Goal: Information Seeking & Learning: Learn about a topic

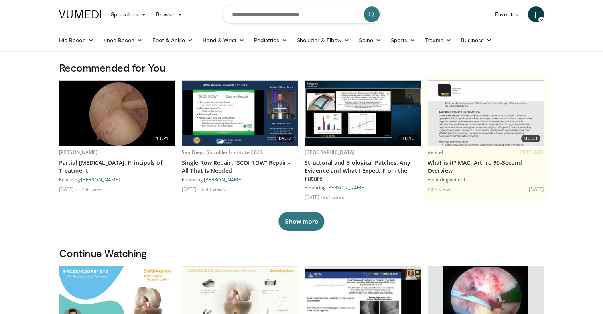
click at [130, 128] on img at bounding box center [117, 113] width 116 height 65
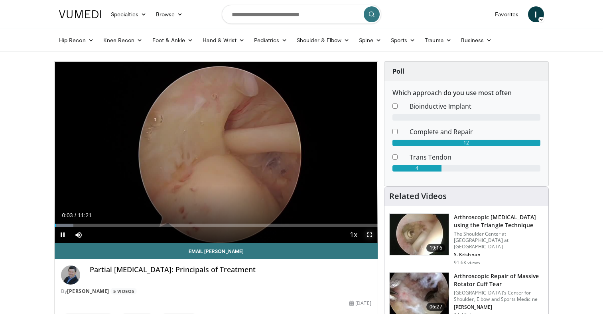
click at [370, 235] on span "Video Player" at bounding box center [369, 235] width 16 height 16
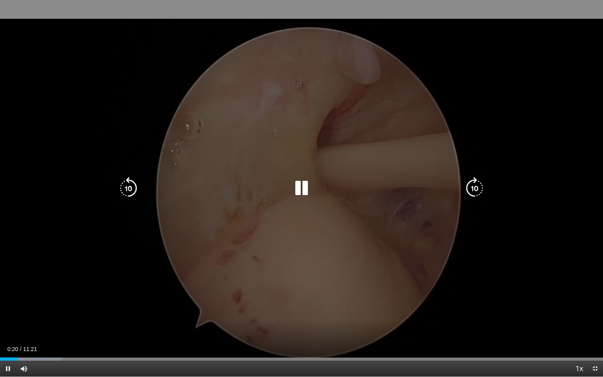
click at [444, 103] on div "10 seconds Tap to unmute" at bounding box center [301, 188] width 603 height 376
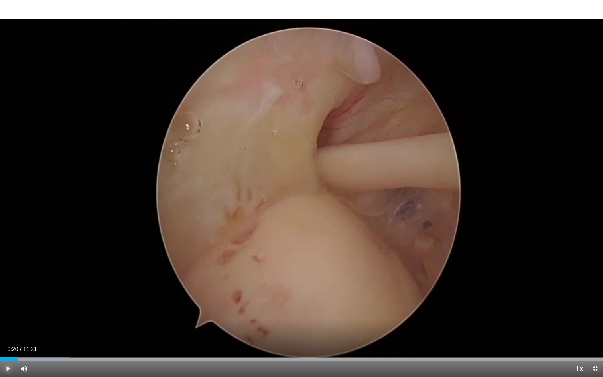
click at [9, 314] on span "Video Player" at bounding box center [8, 368] width 16 height 16
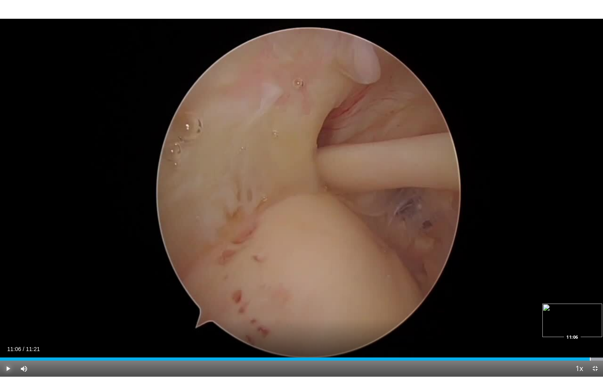
click at [589, 314] on div "Progress Bar" at bounding box center [589, 358] width 1 height 3
drag, startPoint x: 589, startPoint y: 357, endPoint x: 531, endPoint y: 357, distance: 58.6
click at [531, 314] on div "Progress Bar" at bounding box center [531, 358] width 1 height 3
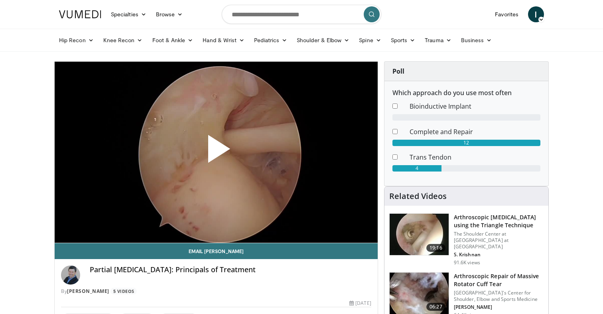
click at [216, 152] on span "Video Player" at bounding box center [216, 152] width 0 height 0
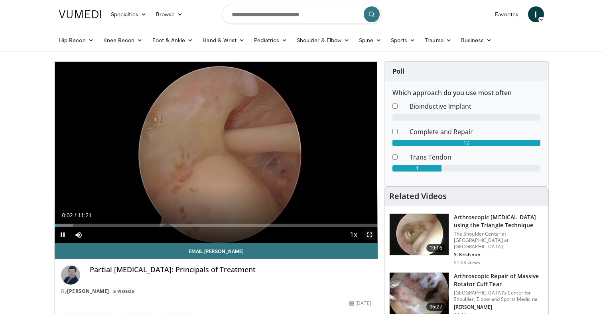
click at [369, 232] on span "Video Player" at bounding box center [369, 235] width 16 height 16
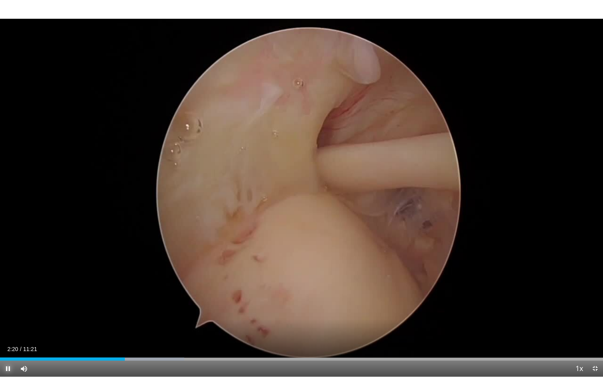
click at [9, 314] on span "Video Player" at bounding box center [8, 368] width 16 height 16
click at [8, 314] on span "Video Player" at bounding box center [8, 368] width 16 height 16
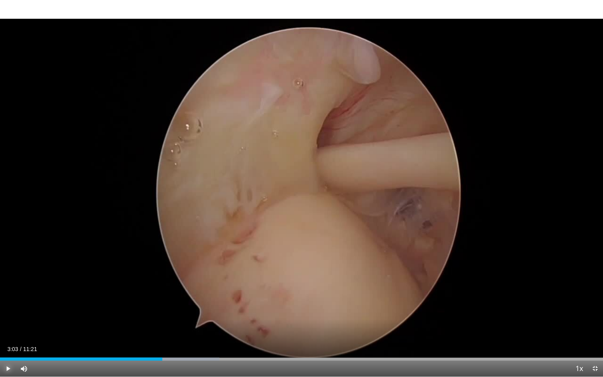
click at [9, 314] on span "Video Player" at bounding box center [8, 368] width 16 height 16
click at [8, 314] on span "Video Player" at bounding box center [8, 368] width 16 height 16
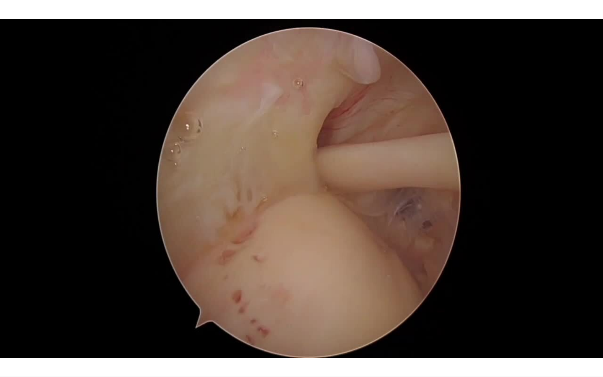
click at [7, 314] on video-js "**********" at bounding box center [301, 188] width 603 height 377
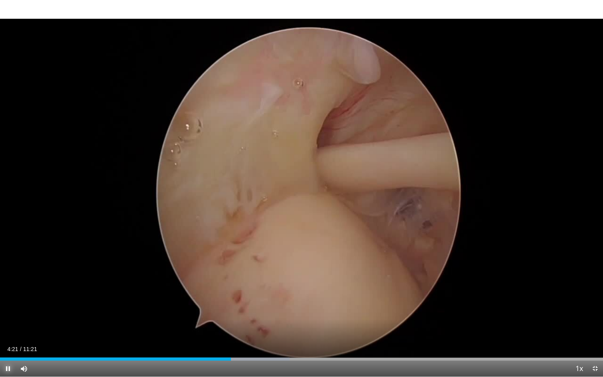
click at [8, 314] on span "Video Player" at bounding box center [8, 368] width 16 height 16
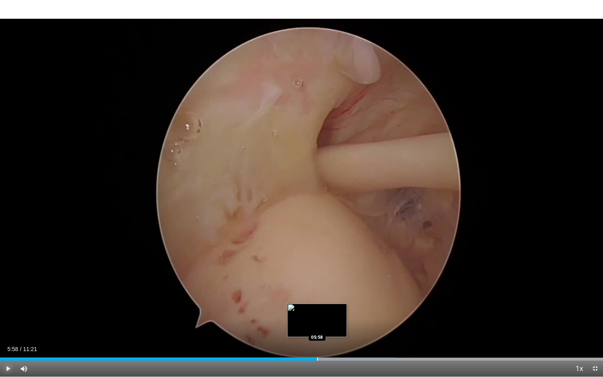
drag, startPoint x: 338, startPoint y: 356, endPoint x: 316, endPoint y: 356, distance: 21.9
click at [316, 314] on div "Loaded : 65.47% 05:58 05:58" at bounding box center [301, 357] width 603 height 8
drag, startPoint x: 331, startPoint y: 359, endPoint x: 325, endPoint y: 359, distance: 6.0
click at [325, 314] on div "Progress Bar" at bounding box center [325, 358] width 1 height 3
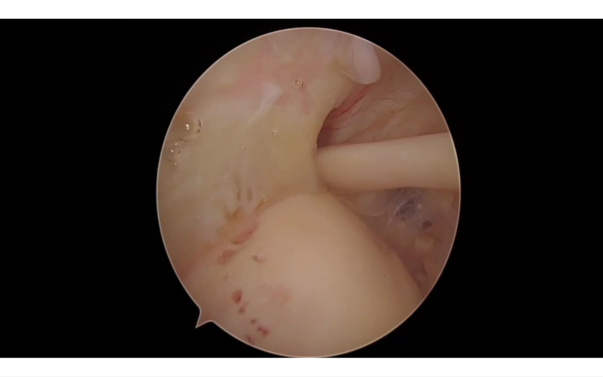
click at [8, 314] on video-js "**********" at bounding box center [301, 188] width 603 height 377
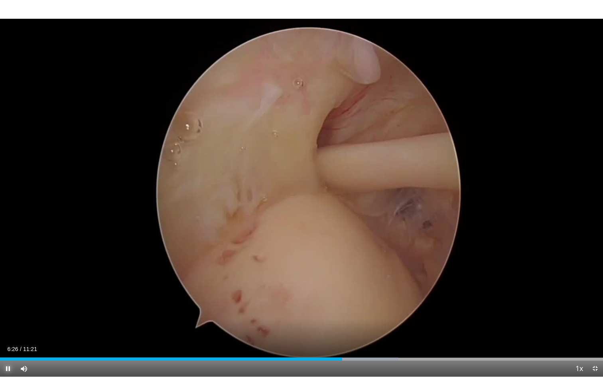
click at [8, 314] on span "Video Player" at bounding box center [8, 368] width 16 height 16
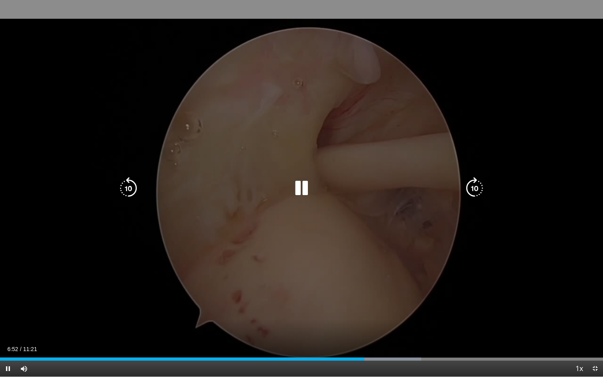
click at [84, 257] on div "10 seconds Tap to unmute" at bounding box center [301, 188] width 603 height 376
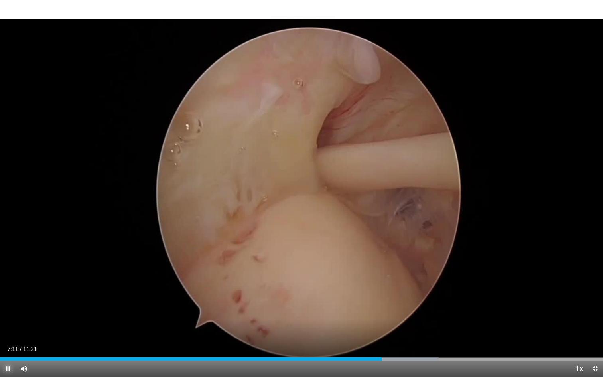
click at [9, 314] on span "Video Player" at bounding box center [8, 368] width 16 height 16
drag, startPoint x: 432, startPoint y: 361, endPoint x: 424, endPoint y: 362, distance: 8.0
click at [424, 314] on div "Current Time 8:08 / Duration 11:21 Play Skip Backward Skip Forward Mute 0% Load…" at bounding box center [301, 368] width 603 height 16
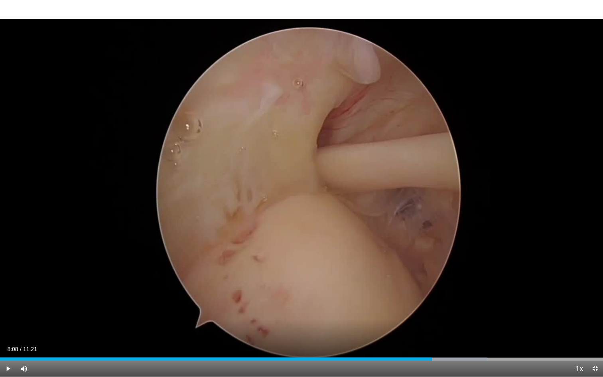
click at [424, 314] on div "Current Time 8:08 / Duration 11:21 Play Skip Backward Skip Forward Mute 0% Load…" at bounding box center [301, 368] width 603 height 16
drag, startPoint x: 431, startPoint y: 360, endPoint x: 424, endPoint y: 362, distance: 7.1
click at [424, 314] on div "Current Time 8:08 / Duration 11:21 Play Skip Backward Skip Forward Mute 0% Load…" at bounding box center [301, 368] width 603 height 16
drag, startPoint x: 430, startPoint y: 359, endPoint x: 421, endPoint y: 359, distance: 8.8
click at [421, 314] on div "Loaded : 80.76% 07:57 07:57" at bounding box center [301, 358] width 603 height 3
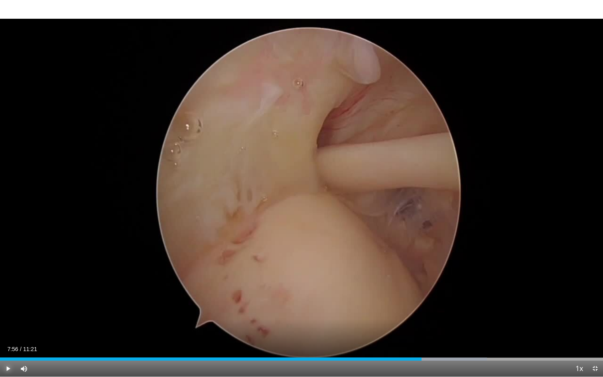
click at [7, 314] on span "Video Player" at bounding box center [8, 368] width 16 height 16
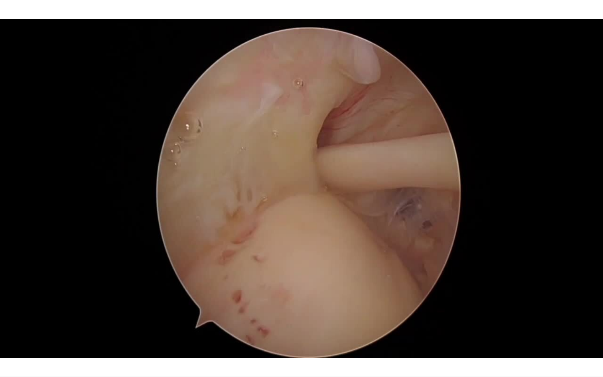
click at [7, 314] on div "10 seconds Tap to unmute" at bounding box center [301, 188] width 603 height 376
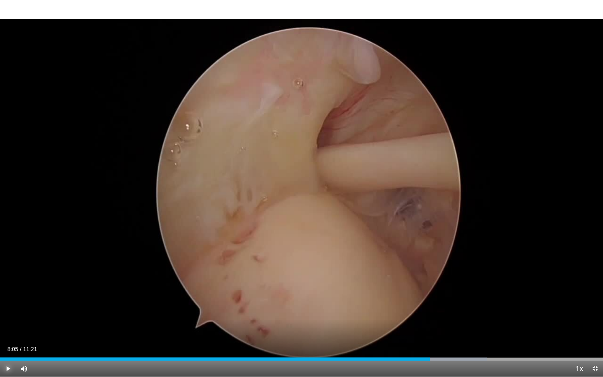
click at [7, 314] on span "Video Player" at bounding box center [8, 368] width 16 height 16
drag, startPoint x: 490, startPoint y: 359, endPoint x: 470, endPoint y: 356, distance: 20.2
click at [470, 314] on div "Loaded : 91.03% 08:52 08:52" at bounding box center [301, 357] width 603 height 8
drag, startPoint x: 485, startPoint y: 357, endPoint x: 472, endPoint y: 357, distance: 13.2
click at [472, 314] on div "Loaded : 91.03% 08:54 08:54" at bounding box center [301, 357] width 603 height 8
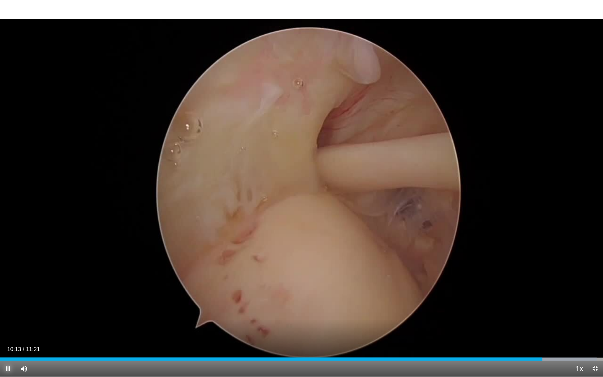
click at [10, 314] on span "Video Player" at bounding box center [8, 368] width 16 height 16
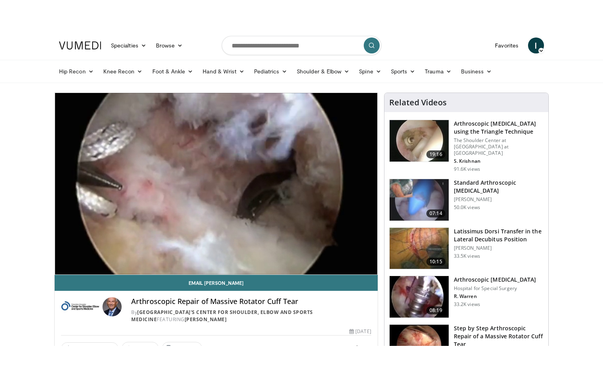
scroll to position [0, 0]
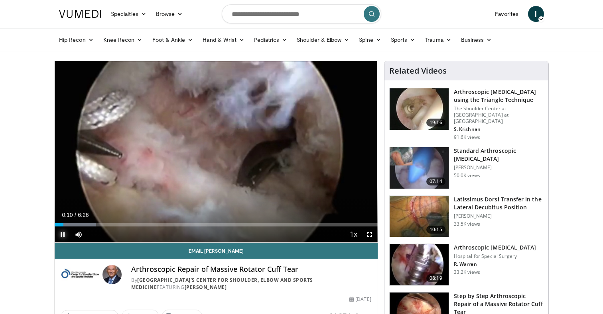
click at [61, 231] on span "Video Player" at bounding box center [63, 235] width 16 height 16
click at [62, 232] on span "Video Player" at bounding box center [63, 235] width 16 height 16
click at [367, 237] on span "Video Player" at bounding box center [369, 235] width 16 height 16
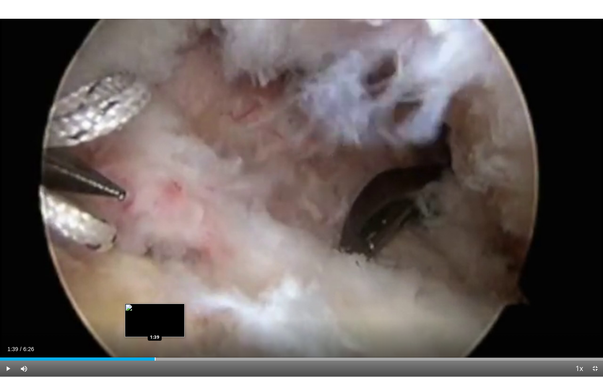
drag, startPoint x: 224, startPoint y: 356, endPoint x: 154, endPoint y: 358, distance: 69.8
click at [154, 314] on div "Loaded : 25.89% 1:39 1:39" at bounding box center [301, 357] width 603 height 8
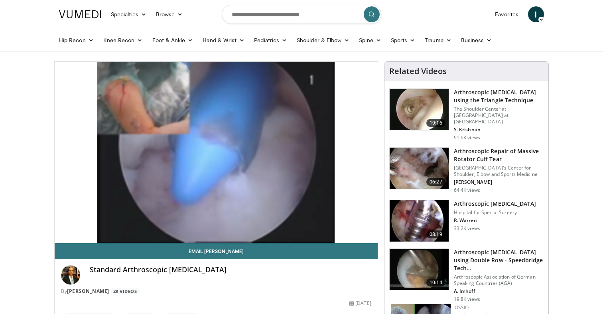
click at [474, 98] on h3 "Arthroscopic [MEDICAL_DATA] using the Triangle Technique" at bounding box center [498, 96] width 90 height 16
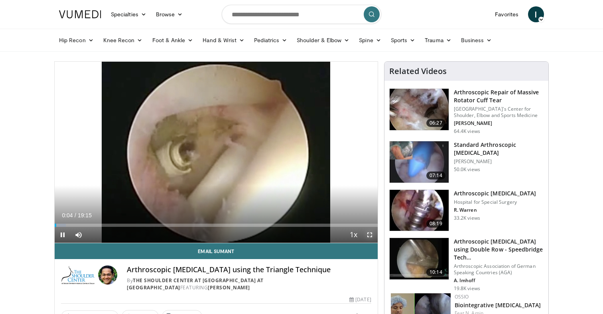
click at [368, 234] on span "Video Player" at bounding box center [369, 235] width 16 height 16
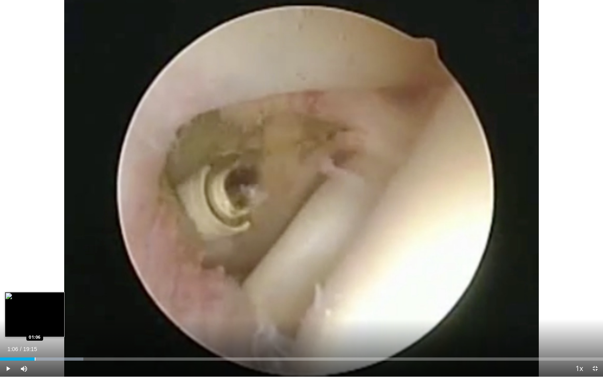
drag, startPoint x: 51, startPoint y: 360, endPoint x: 35, endPoint y: 359, distance: 16.3
click at [35, 314] on div "Progress Bar" at bounding box center [35, 358] width 1 height 3
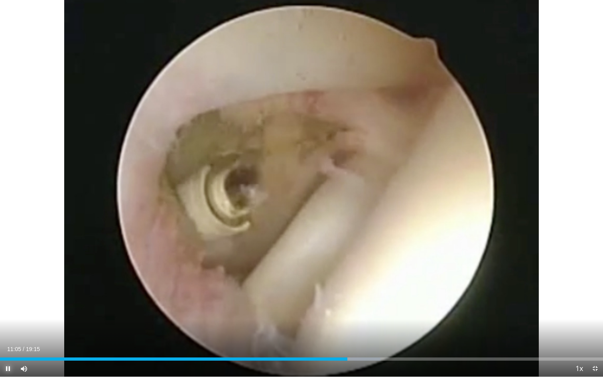
click at [6, 314] on span "Video Player" at bounding box center [8, 368] width 16 height 16
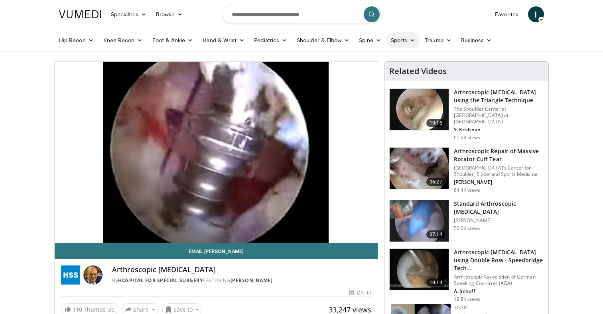
click at [413, 39] on icon at bounding box center [412, 40] width 6 height 6
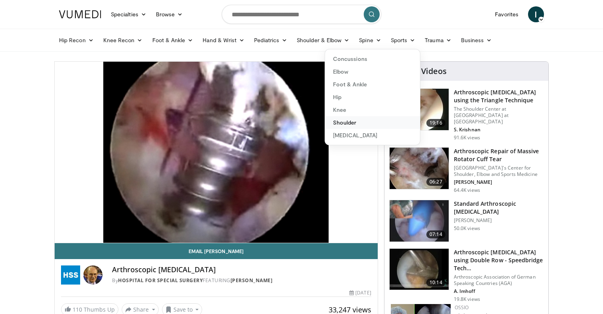
click at [344, 121] on link "Shoulder" at bounding box center [372, 122] width 95 height 13
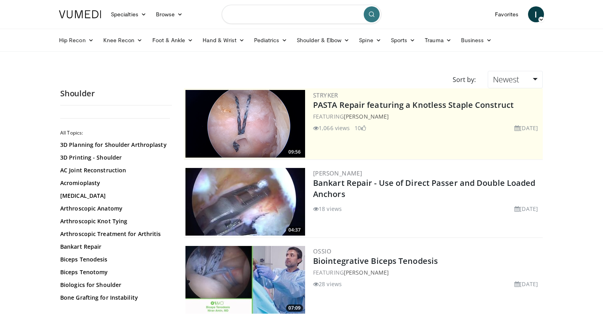
click at [280, 10] on input "Search topics, interventions" at bounding box center [301, 14] width 159 height 19
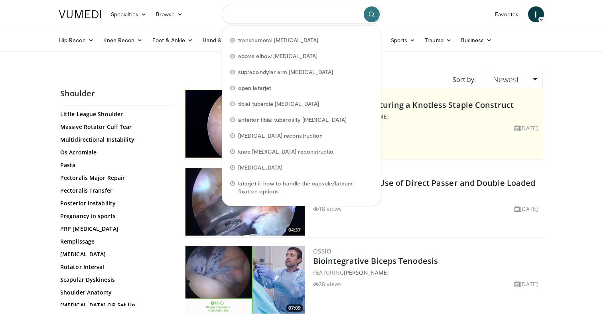
scroll to position [388, 0]
click at [96, 253] on link "Rotator Cuff Repair" at bounding box center [114, 254] width 108 height 8
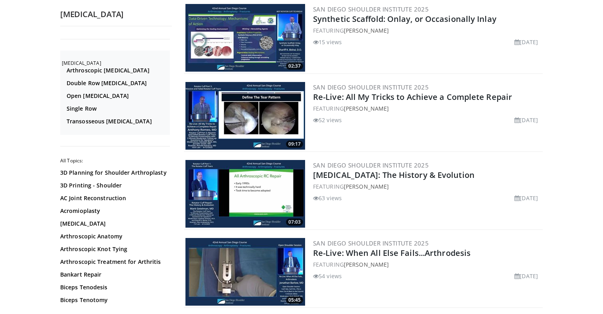
scroll to position [1419, 0]
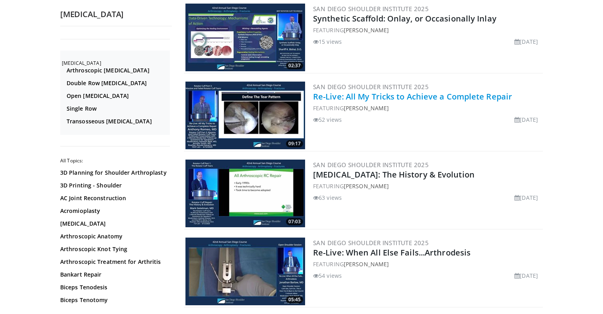
click at [359, 96] on link "Re-Live: All My Tricks to Achieve a Complete Repair" at bounding box center [412, 96] width 199 height 11
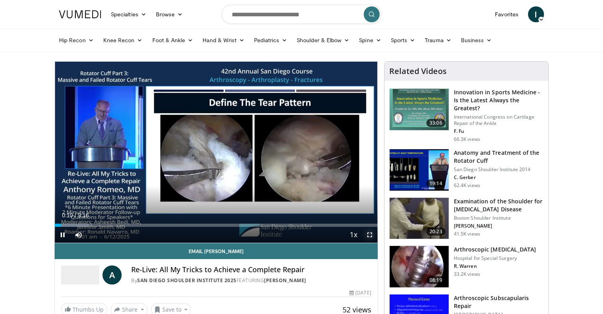
click at [370, 234] on span "Video Player" at bounding box center [369, 235] width 16 height 16
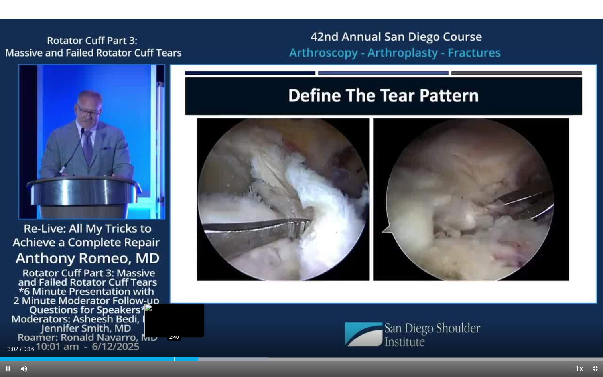
drag, startPoint x: 194, startPoint y: 359, endPoint x: 174, endPoint y: 356, distance: 20.9
click at [174, 314] on video-js "**********" at bounding box center [301, 188] width 603 height 377
click at [174, 314] on div "10 seconds Tap to unmute" at bounding box center [301, 188] width 603 height 376
drag, startPoint x: 197, startPoint y: 360, endPoint x: 176, endPoint y: 358, distance: 20.8
click at [177, 314] on div "Progress Bar" at bounding box center [177, 358] width 1 height 3
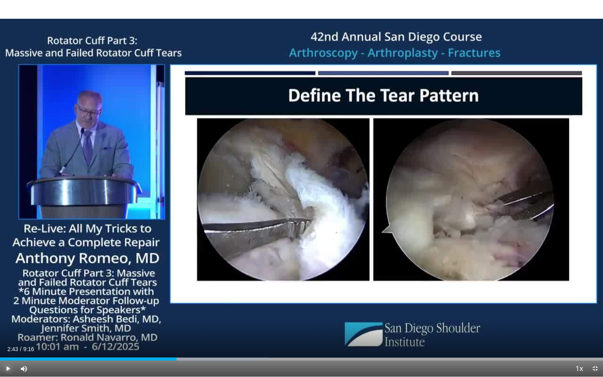
click at [8, 314] on span "Video Player" at bounding box center [8, 368] width 16 height 16
click at [10, 314] on span "Video Player" at bounding box center [8, 368] width 16 height 16
click at [7, 314] on span "Video Player" at bounding box center [8, 368] width 16 height 16
drag, startPoint x: 248, startPoint y: 360, endPoint x: 229, endPoint y: 359, distance: 19.2
click at [229, 314] on div "Loaded : 53.43% 3:32 3:32" at bounding box center [301, 358] width 603 height 3
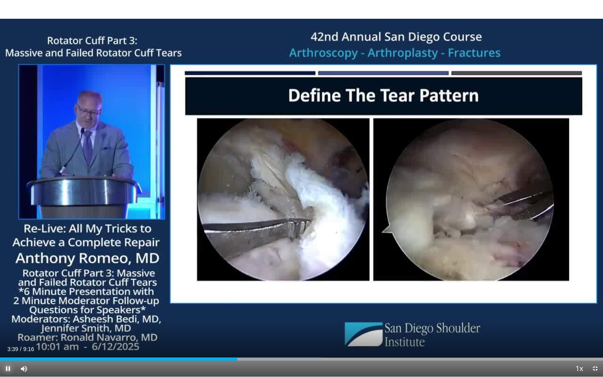
click at [8, 314] on span "Video Player" at bounding box center [8, 368] width 16 height 16
drag, startPoint x: 236, startPoint y: 357, endPoint x: 231, endPoint y: 357, distance: 5.2
click at [231, 314] on div "Progress Bar" at bounding box center [231, 358] width 1 height 3
click at [8, 314] on span "Video Player" at bounding box center [8, 368] width 16 height 16
click at [10, 314] on span "Video Player" at bounding box center [8, 368] width 16 height 16
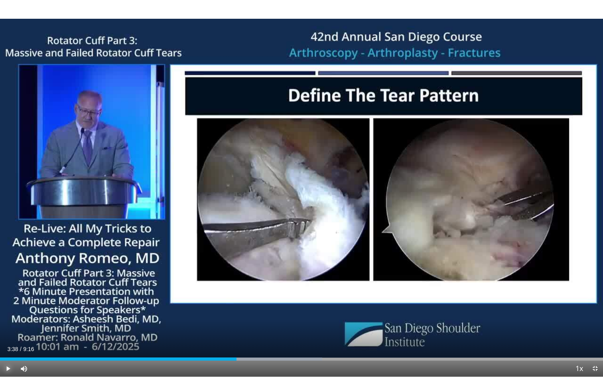
click at [10, 314] on span "Video Player" at bounding box center [8, 368] width 16 height 16
click at [593, 314] on span "Video Player" at bounding box center [595, 368] width 16 height 16
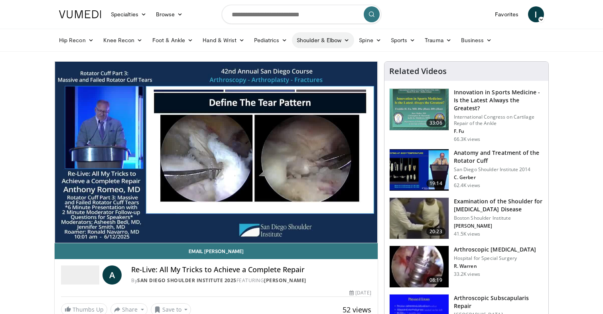
click at [345, 41] on icon at bounding box center [346, 40] width 6 height 6
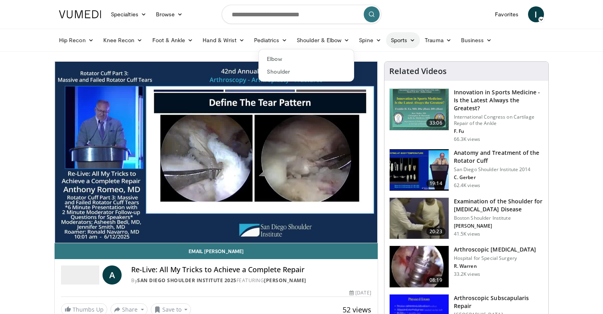
click at [409, 41] on icon at bounding box center [412, 40] width 6 height 6
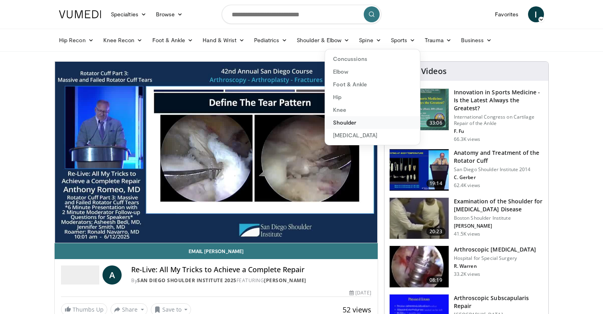
click at [347, 122] on link "Shoulder" at bounding box center [372, 122] width 95 height 13
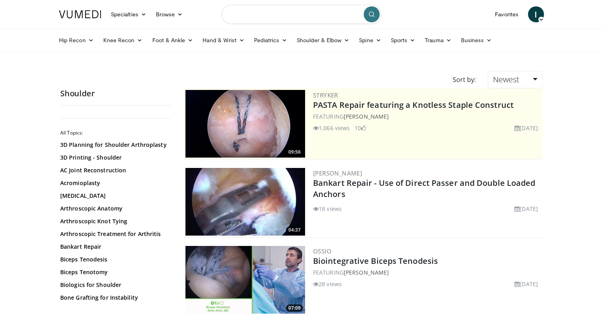
click at [261, 16] on input "Search topics, interventions" at bounding box center [301, 14] width 159 height 19
type input "*"
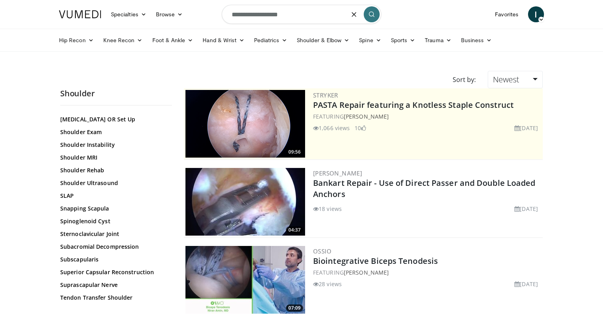
scroll to position [574, 0]
type input "**********"
click at [86, 259] on link "Subscapularis" at bounding box center [114, 259] width 108 height 8
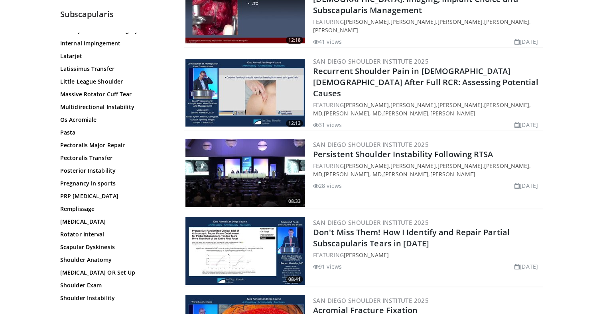
scroll to position [408, 0]
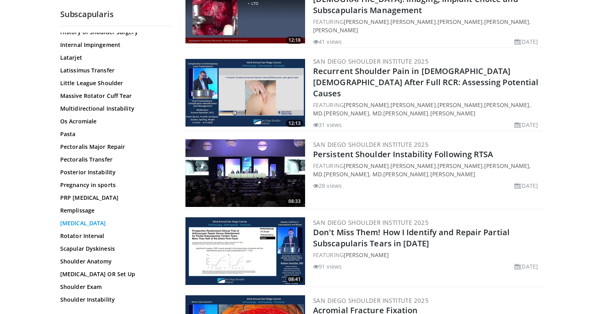
click at [97, 225] on link "[MEDICAL_DATA]" at bounding box center [114, 224] width 108 height 8
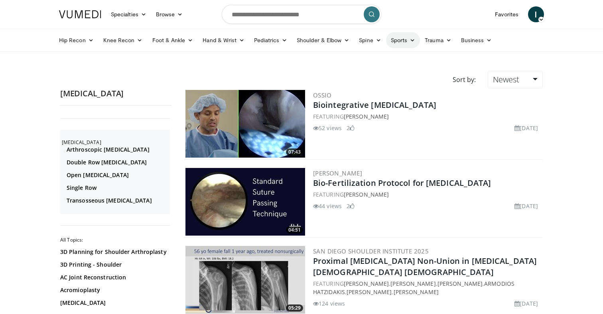
click at [404, 41] on link "Sports" at bounding box center [403, 40] width 34 height 16
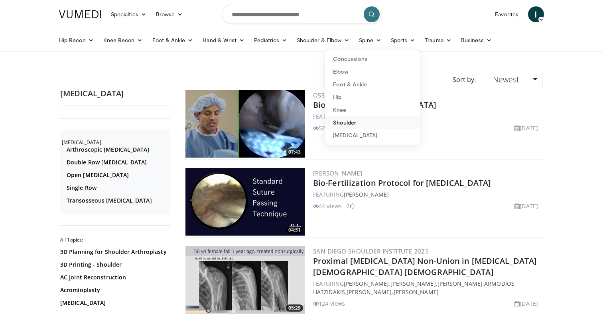
click at [349, 120] on link "Shoulder" at bounding box center [372, 122] width 95 height 13
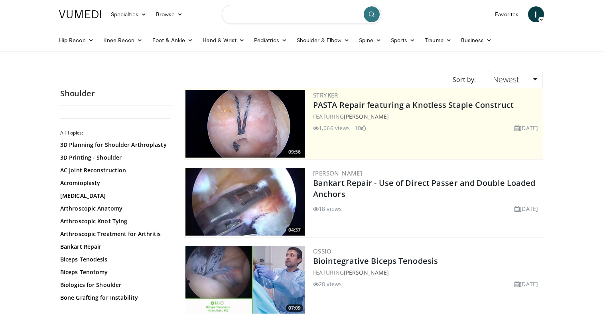
click at [261, 16] on input "Search topics, interventions" at bounding box center [301, 14] width 159 height 19
type input "**********"
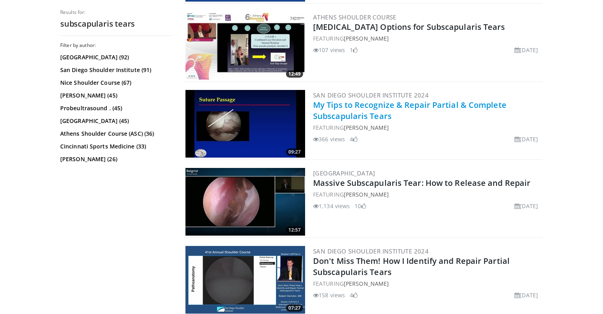
scroll to position [1340, 0]
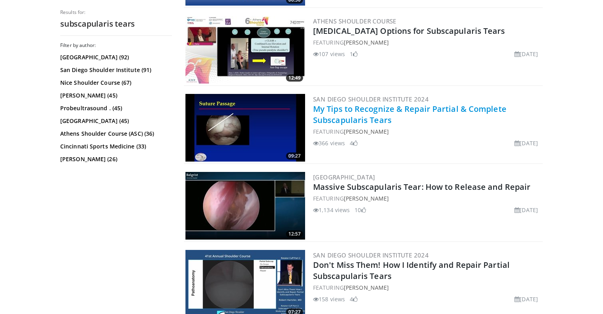
click at [343, 104] on link "My Tips to Recognize & Repair Partial & Complete Subscapularis Tears" at bounding box center [409, 115] width 193 height 22
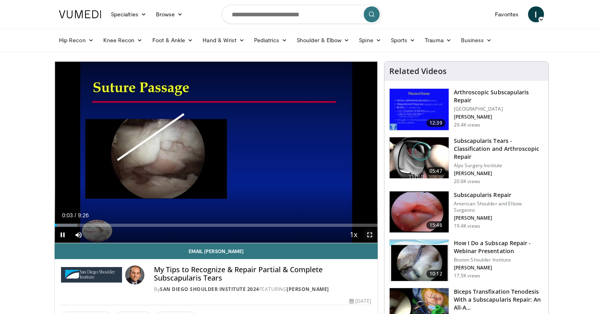
click at [368, 235] on span "Video Player" at bounding box center [369, 235] width 16 height 16
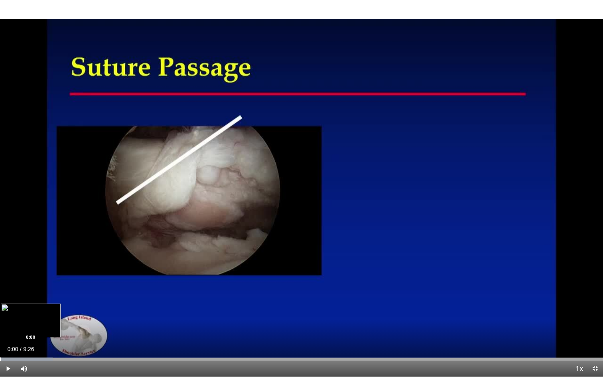
drag, startPoint x: 6, startPoint y: 359, endPoint x: 0, endPoint y: 353, distance: 8.8
click at [0, 314] on div "Loaded : 8.74% 0:00 0:00" at bounding box center [301, 357] width 603 height 8
drag, startPoint x: 5, startPoint y: 360, endPoint x: 0, endPoint y: 351, distance: 10.2
click at [0, 314] on div "Current Time 0:00 / Duration 9:26 Play Skip Backward Skip Forward Mute Loaded :…" at bounding box center [301, 368] width 603 height 16
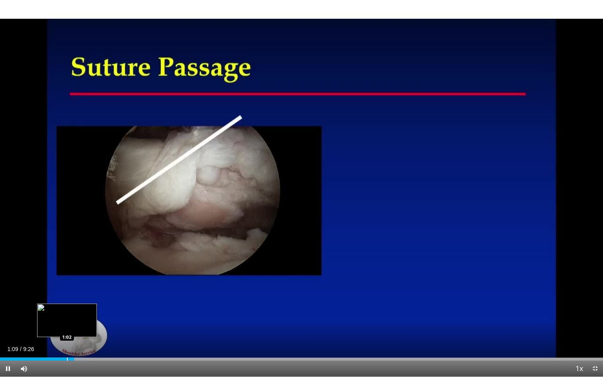
drag, startPoint x: 72, startPoint y: 360, endPoint x: 67, endPoint y: 358, distance: 5.9
click at [67, 314] on div "Current Time 1:09 / Duration 9:26 Pause Skip Backward Skip Forward Mute Loaded …" at bounding box center [301, 368] width 603 height 16
drag, startPoint x: 75, startPoint y: 359, endPoint x: 57, endPoint y: 358, distance: 18.4
click at [57, 314] on div "Progress Bar" at bounding box center [57, 358] width 1 height 3
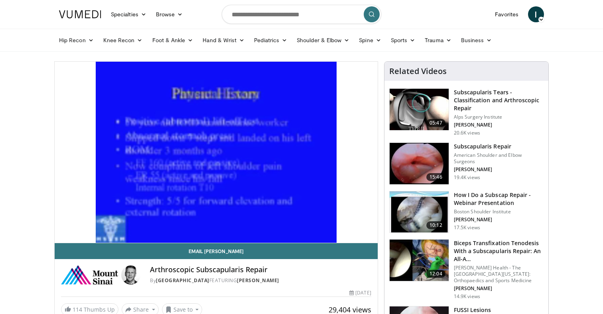
click at [479, 151] on div "Subscapularis Repair American Shoulder and Elbow Surgeons L. Lafosse 19.4K views" at bounding box center [498, 164] width 90 height 42
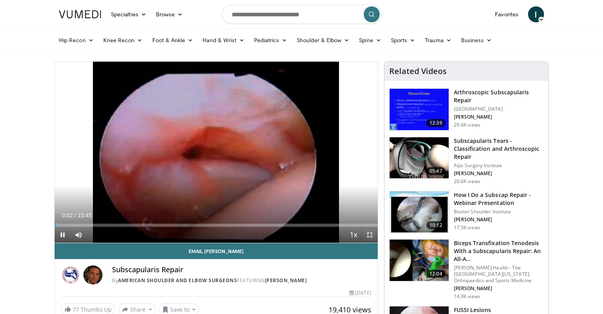
click at [367, 235] on span "Video Player" at bounding box center [369, 235] width 16 height 16
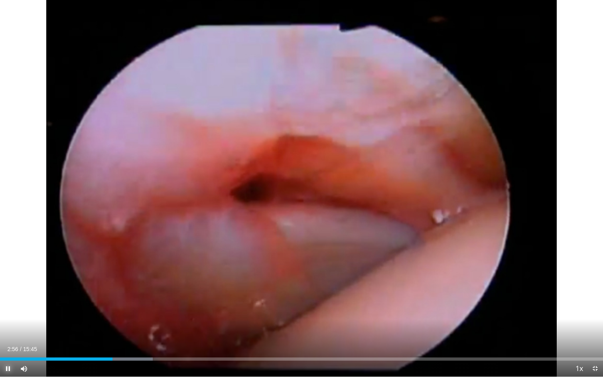
click at [9, 314] on span "Video Player" at bounding box center [8, 368] width 16 height 16
click at [595, 314] on span "Video Player" at bounding box center [595, 368] width 16 height 16
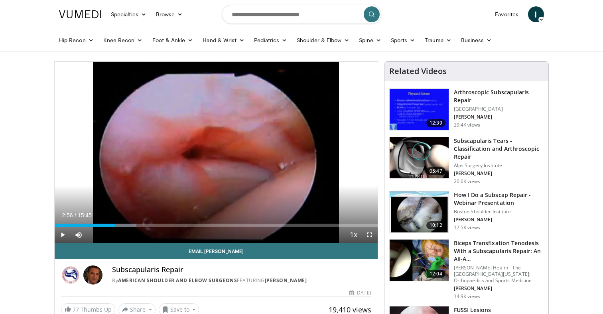
click at [369, 234] on span "Video Player" at bounding box center [369, 235] width 16 height 16
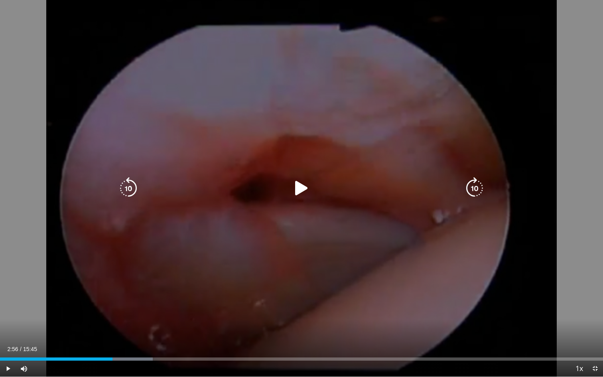
click at [296, 188] on icon "Video Player" at bounding box center [301, 188] width 22 height 22
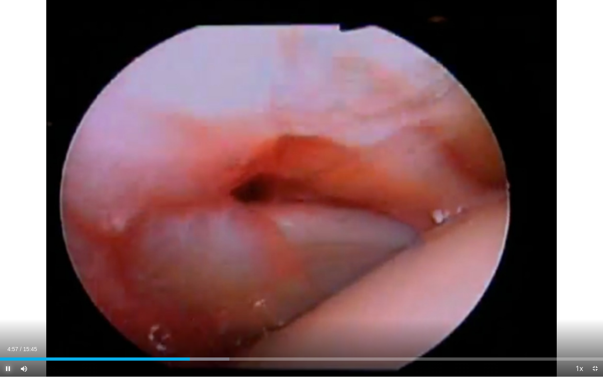
click at [8, 314] on span "Video Player" at bounding box center [8, 368] width 16 height 16
click at [9, 314] on span "Video Player" at bounding box center [8, 368] width 16 height 16
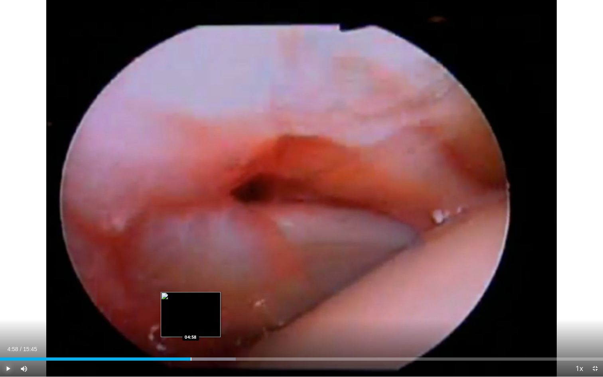
drag, startPoint x: 194, startPoint y: 357, endPoint x: 190, endPoint y: 357, distance: 4.4
click at [190, 314] on div "Loaded : 39.06% 04:58 04:58" at bounding box center [301, 357] width 603 height 8
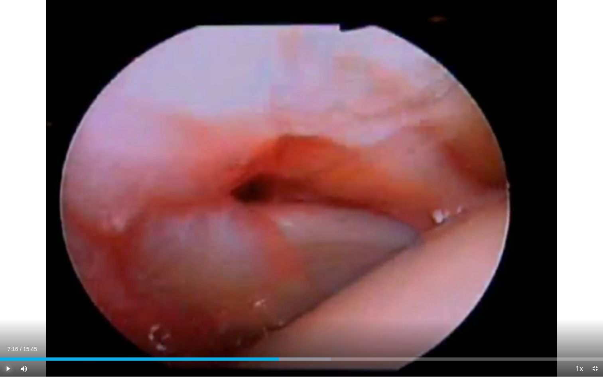
drag, startPoint x: 291, startPoint y: 357, endPoint x: 278, endPoint y: 358, distance: 13.6
click at [278, 314] on div "Loaded : 54.90% 07:17 07:17" at bounding box center [301, 357] width 603 height 8
click at [7, 314] on span "Video Player" at bounding box center [8, 368] width 16 height 16
click at [0, 314] on button "Play" at bounding box center [8, 368] width 16 height 16
click at [10, 314] on span "Video Player" at bounding box center [8, 368] width 16 height 16
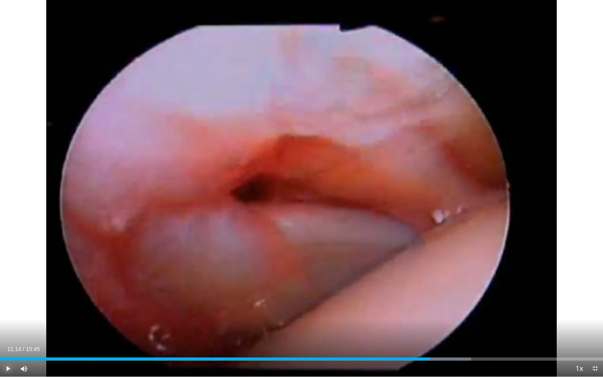
click at [0, 314] on button "Play" at bounding box center [8, 368] width 16 height 16
drag, startPoint x: 447, startPoint y: 358, endPoint x: 384, endPoint y: 362, distance: 63.5
click at [384, 314] on div "Current Time 10:02 / Duration 15:45 Play Skip Backward Skip Forward Mute 70% Lo…" at bounding box center [301, 368] width 603 height 16
click at [10, 314] on span "Video Player" at bounding box center [8, 368] width 16 height 16
click at [8, 314] on span "Video Player" at bounding box center [8, 368] width 16 height 16
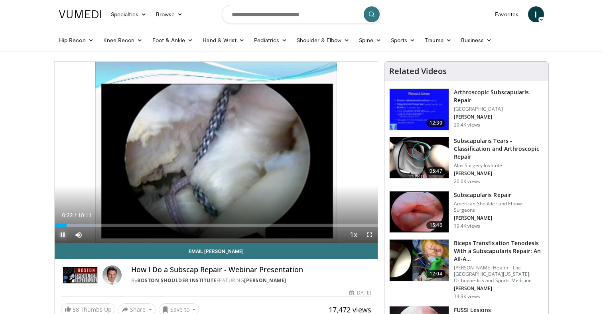
click at [63, 235] on span "Video Player" at bounding box center [63, 235] width 16 height 16
click at [181, 37] on link "Foot & Ankle" at bounding box center [172, 40] width 51 height 16
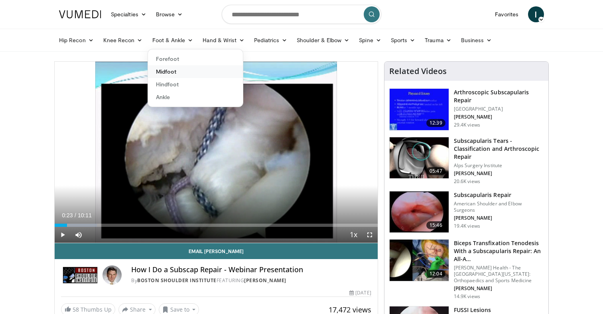
click at [170, 70] on link "Midfoot" at bounding box center [195, 71] width 95 height 13
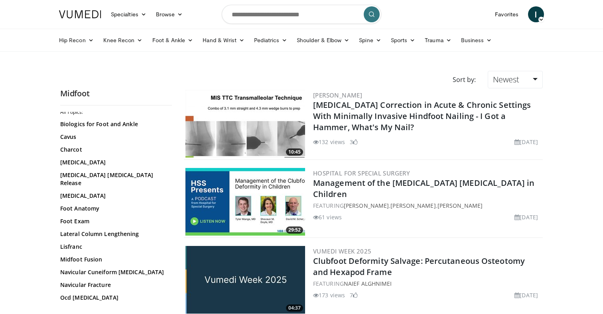
scroll to position [34, 0]
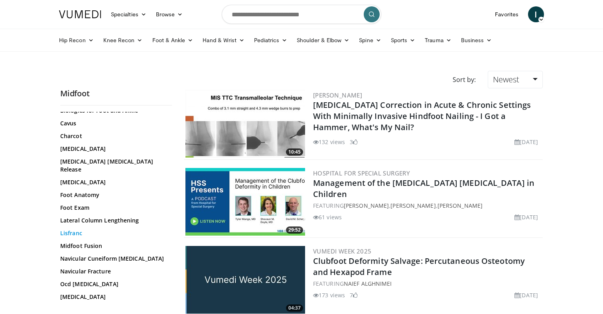
click at [82, 230] on link "Lisfranc" at bounding box center [114, 234] width 108 height 8
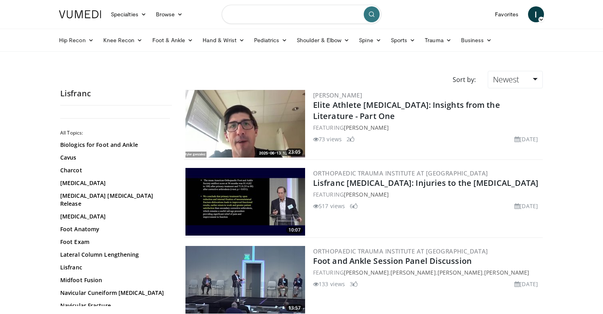
click at [284, 18] on input "Search topics, interventions" at bounding box center [301, 14] width 159 height 19
type input "**********"
click at [370, 16] on icon "submit" at bounding box center [371, 14] width 6 height 6
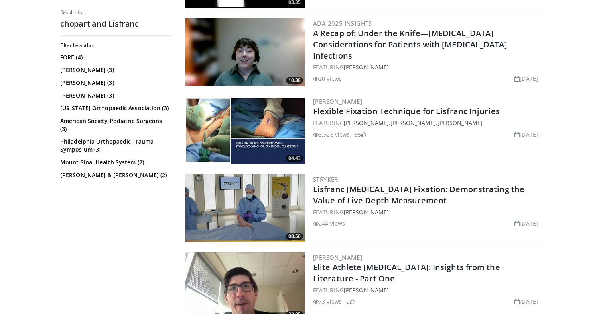
scroll to position [148, 0]
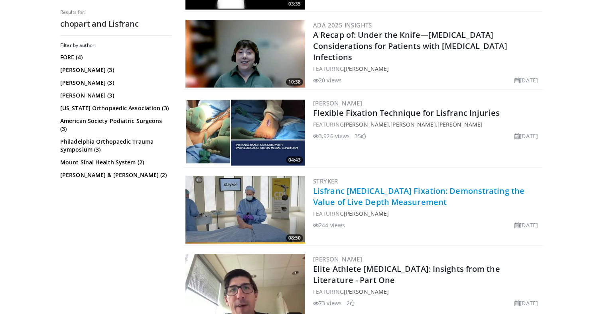
click at [344, 192] on link "Lisfranc Dislocation Fixation: Demonstrating the Value of Live Depth Measurement" at bounding box center [418, 197] width 211 height 22
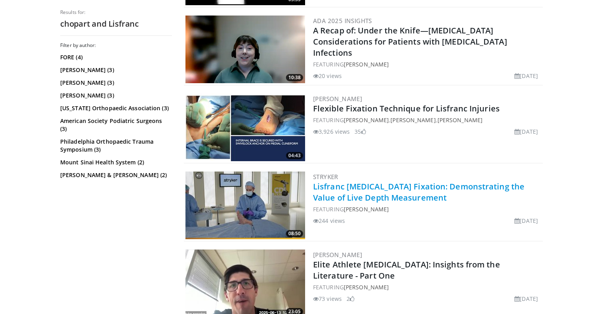
scroll to position [157, 0]
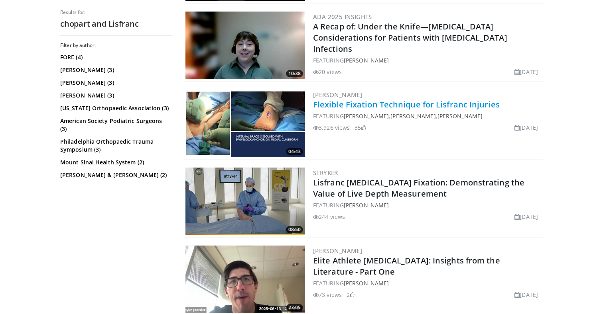
click at [354, 106] on link "Flexible Fixation Technique for Lisfranc Injuries" at bounding box center [406, 104] width 186 height 11
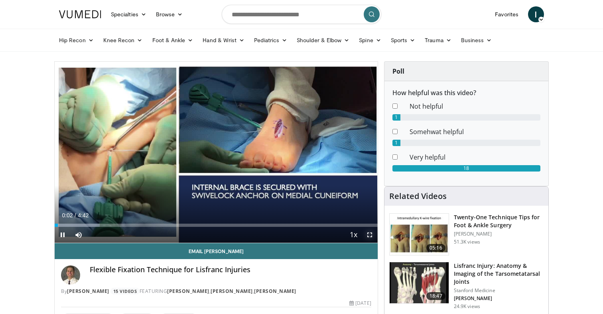
click at [369, 234] on span "Video Player" at bounding box center [369, 235] width 16 height 16
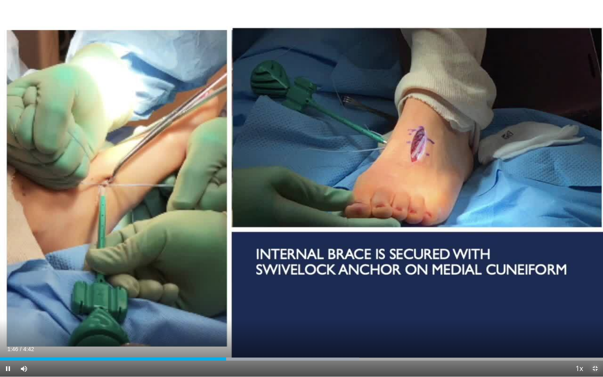
click at [594, 314] on span "Video Player" at bounding box center [595, 368] width 16 height 16
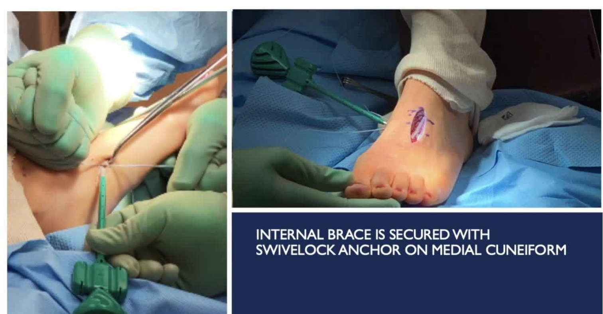
scroll to position [165, 0]
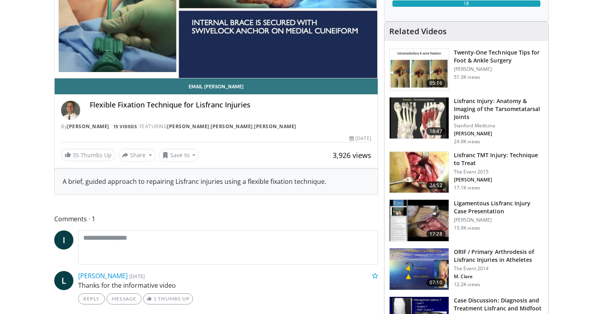
click at [465, 157] on h3 "Lisfranc TMT Injury: Technique to Treat" at bounding box center [498, 159] width 90 height 16
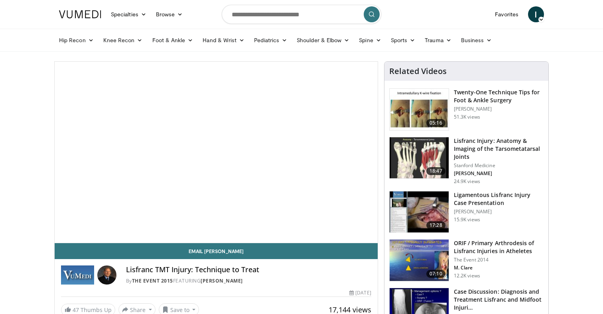
click at [465, 157] on h3 "Lisfranc Injury: Anatomy & Imaging of the Tarsometatarsal Joints" at bounding box center [498, 149] width 90 height 24
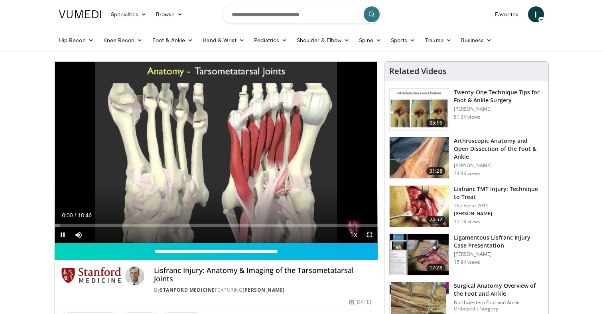
click at [369, 233] on span "Video Player" at bounding box center [369, 235] width 16 height 16
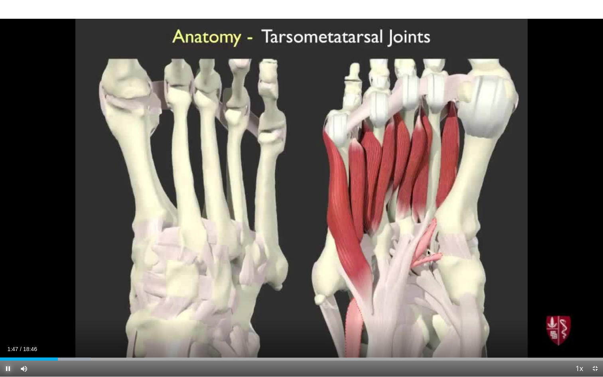
click at [10, 314] on span "Video Player" at bounding box center [8, 368] width 16 height 16
click at [0, 314] on button "Play" at bounding box center [8, 368] width 16 height 16
click at [9, 314] on span "Video Player" at bounding box center [8, 368] width 16 height 16
click at [0, 314] on button "Play" at bounding box center [8, 368] width 16 height 16
click at [8, 314] on span "Video Player" at bounding box center [8, 368] width 16 height 16
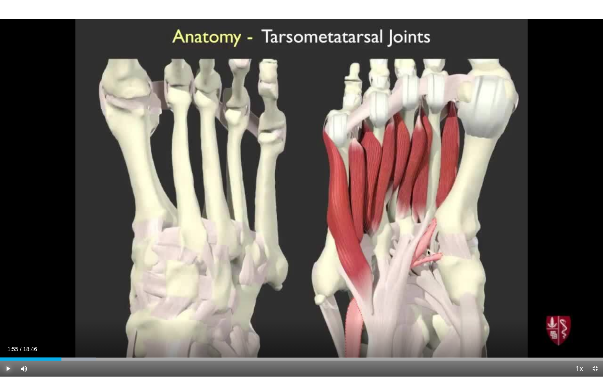
click at [0, 314] on button "Play" at bounding box center [8, 368] width 16 height 16
click at [5, 314] on span "Video Player" at bounding box center [8, 368] width 16 height 16
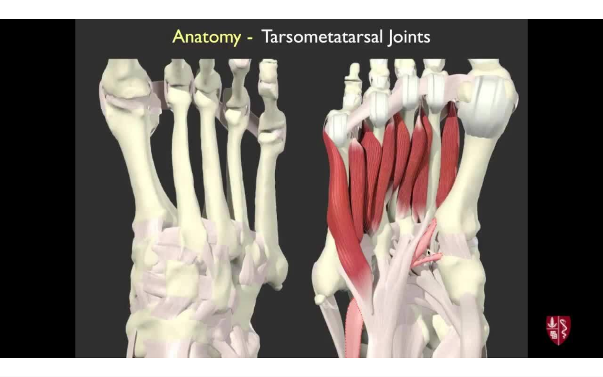
click at [5, 314] on video-js "**********" at bounding box center [301, 188] width 603 height 377
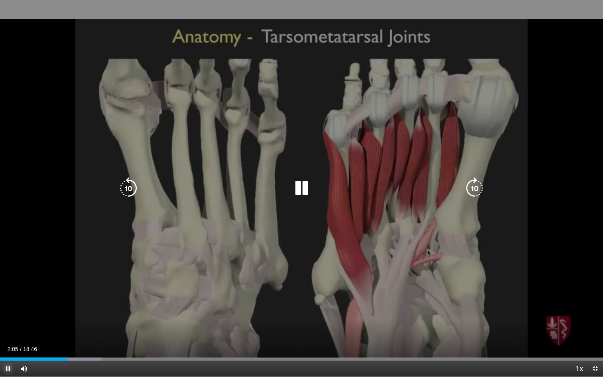
click at [8, 314] on span "Video Player" at bounding box center [8, 368] width 16 height 16
click at [196, 314] on div "10 seconds Tap to unmute" at bounding box center [301, 188] width 603 height 376
click at [299, 186] on icon "Video Player" at bounding box center [301, 188] width 22 height 22
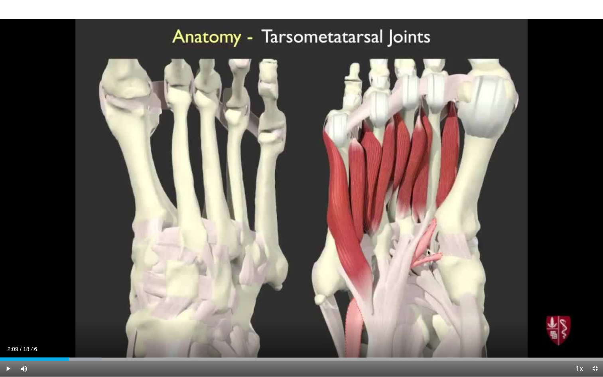
click at [293, 180] on button "Video Player" at bounding box center [301, 188] width 16 height 16
click at [6, 314] on span "Video Player" at bounding box center [8, 368] width 16 height 16
